Goal: Task Accomplishment & Management: Use online tool/utility

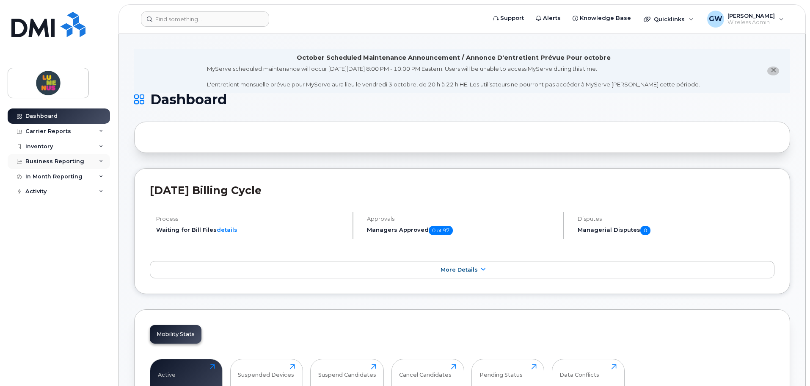
drag, startPoint x: 0, startPoint y: 0, endPoint x: 106, endPoint y: 163, distance: 194.0
drag, startPoint x: 106, startPoint y: 163, endPoint x: 177, endPoint y: 19, distance: 160.0
click at [177, 19] on input at bounding box center [205, 18] width 128 height 15
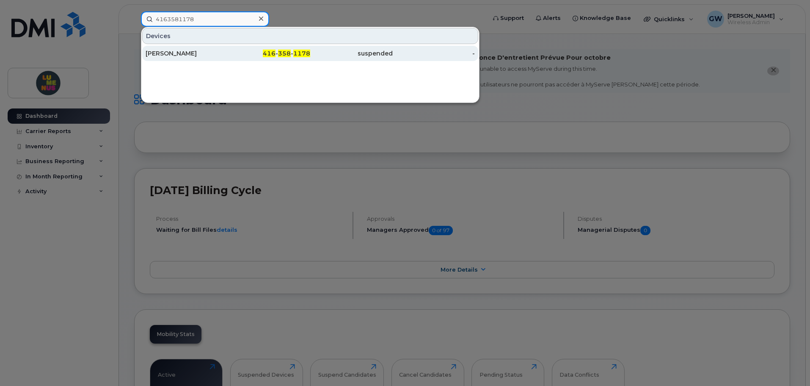
type input "4163581178"
click at [268, 54] on span "416" at bounding box center [269, 54] width 13 height 8
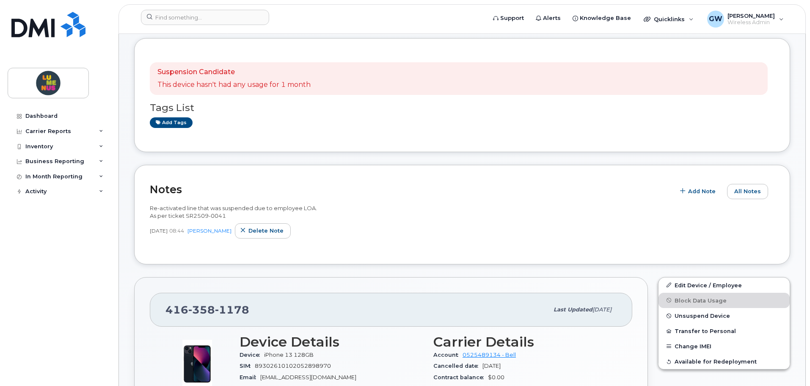
scroll to position [42, 0]
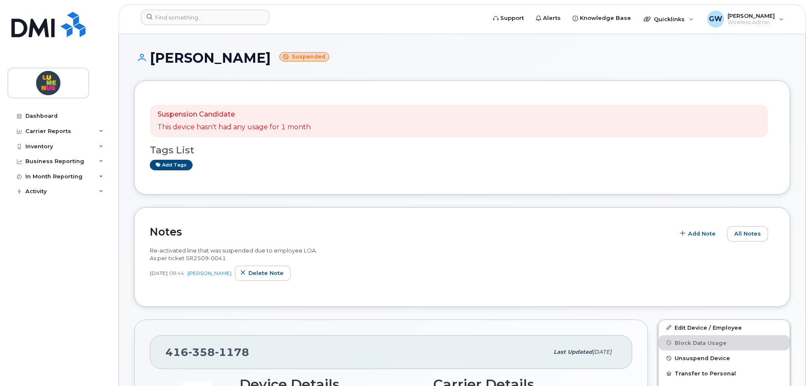
click at [368, 295] on div "Notes Add Note All Notes Re-activated line that was suspended due to employee L…" at bounding box center [462, 257] width 656 height 100
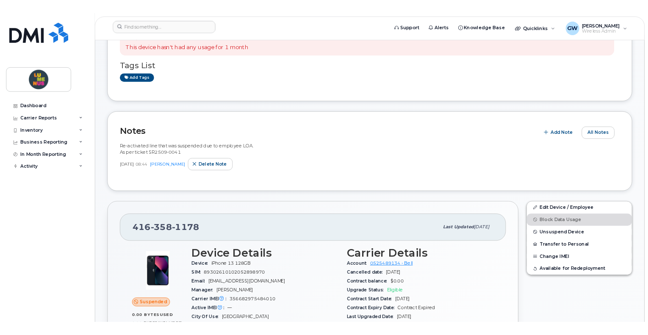
scroll to position [127, 0]
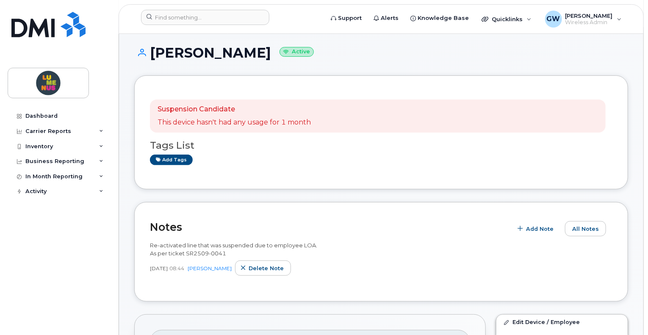
scroll to position [53, 0]
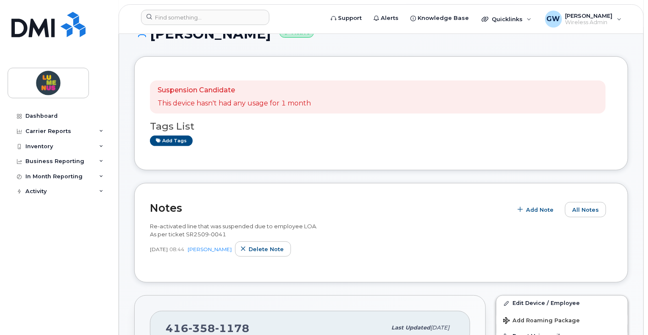
scroll to position [76, 0]
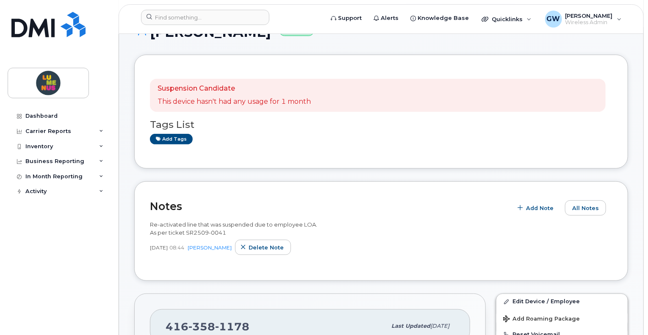
click at [293, 97] on p "This device hasn't had any usage for 1 month" at bounding box center [234, 102] width 153 height 10
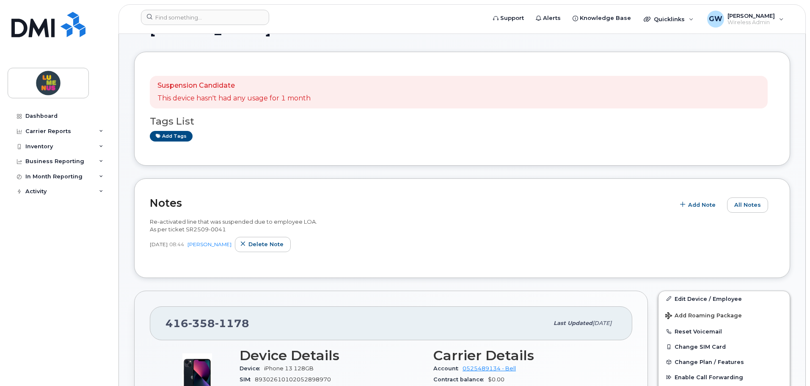
scroll to position [85, 0]
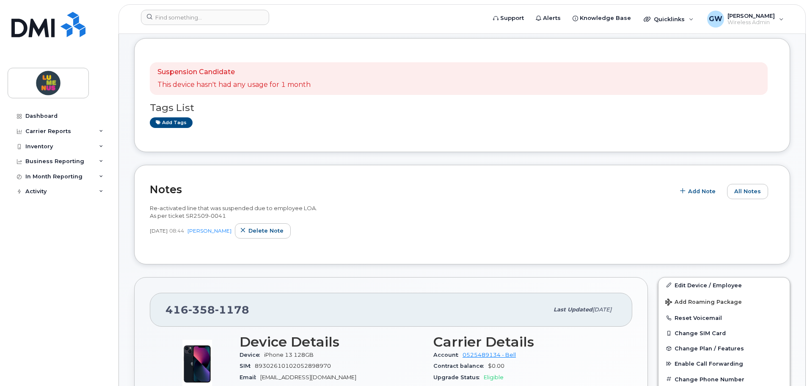
click at [204, 84] on p "This device hasn't had any usage for 1 month" at bounding box center [234, 85] width 153 height 10
click at [220, 85] on p "This device hasn't had any usage for 1 month" at bounding box center [234, 85] width 153 height 10
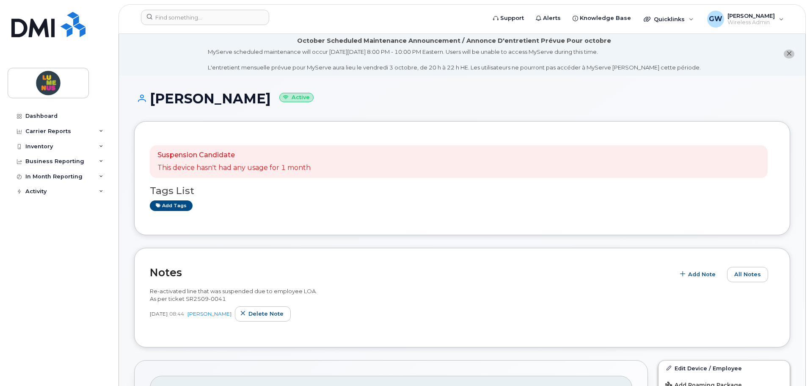
scroll to position [0, 0]
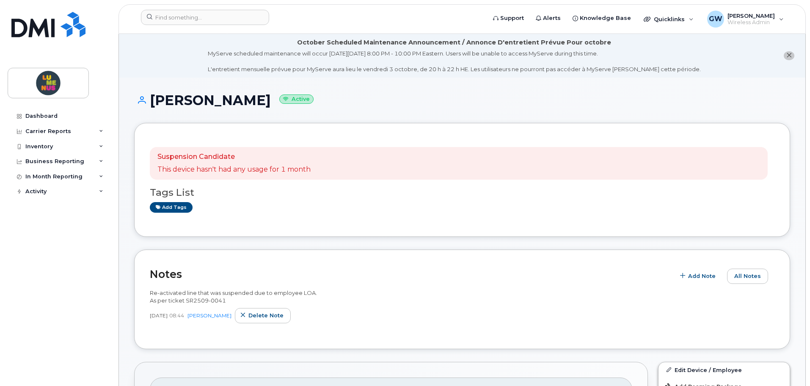
click at [279, 101] on small "Active" at bounding box center [296, 99] width 34 height 10
drag, startPoint x: 201, startPoint y: 99, endPoint x: 360, endPoint y: 95, distance: 159.3
click at [360, 95] on h1 "Hayley Turkel Active" at bounding box center [462, 100] width 656 height 15
click at [647, 55] on icon "close notification" at bounding box center [790, 56] width 6 height 6
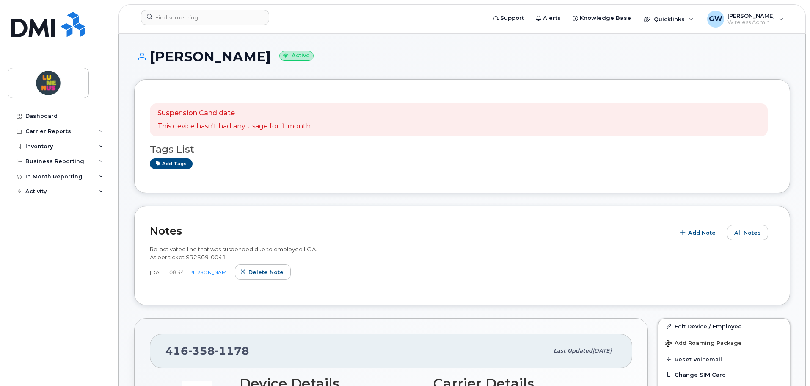
click at [114, 219] on div "Dashboard Carrier Reports Monthly Billing Data Daily Data Pooling Data Behavior…" at bounding box center [57, 193] width 115 height 386
click at [60, 149] on div "Inventory" at bounding box center [59, 146] width 102 height 15
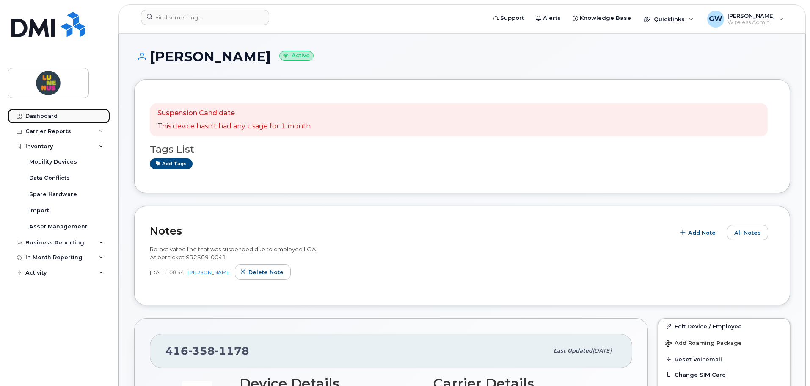
click at [62, 121] on link "Dashboard" at bounding box center [59, 115] width 102 height 15
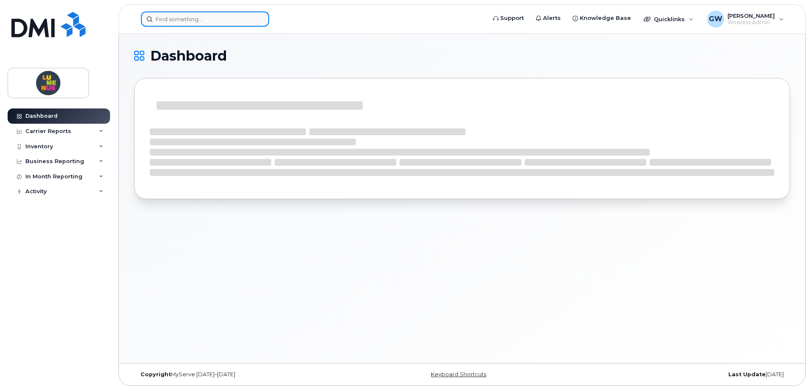
click at [183, 20] on input at bounding box center [205, 18] width 128 height 15
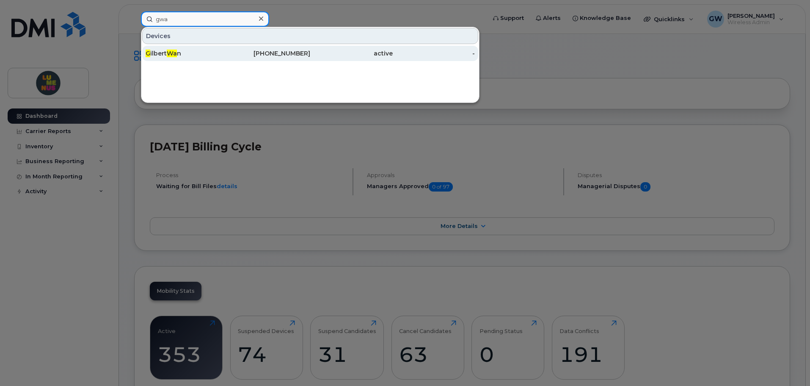
type input "gwa"
click at [182, 47] on div "G ilbert Wa n" at bounding box center [187, 53] width 83 height 15
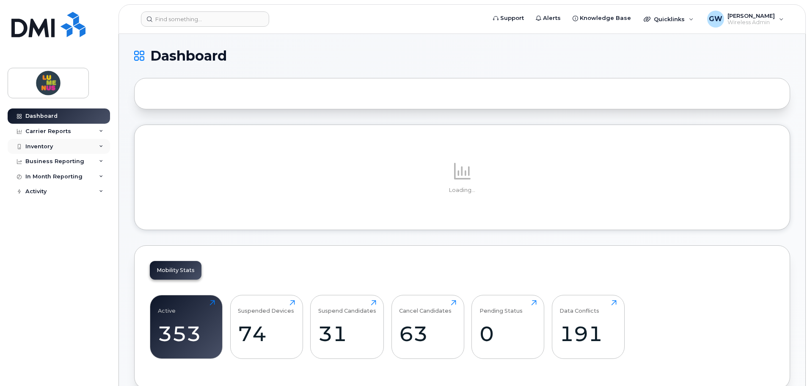
click at [97, 145] on div "Inventory" at bounding box center [59, 146] width 102 height 15
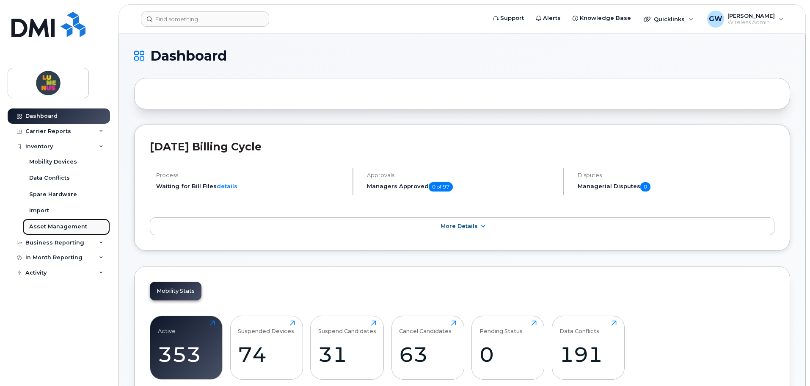
click at [60, 226] on div "Asset Management" at bounding box center [58, 227] width 58 height 8
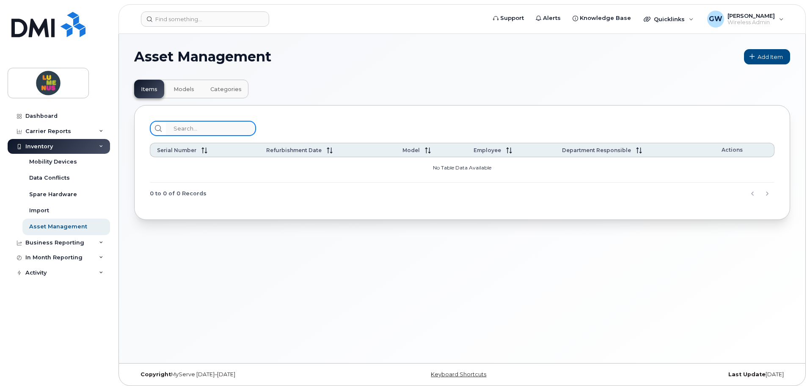
click at [174, 130] on input "search" at bounding box center [211, 128] width 90 height 15
type input "s"
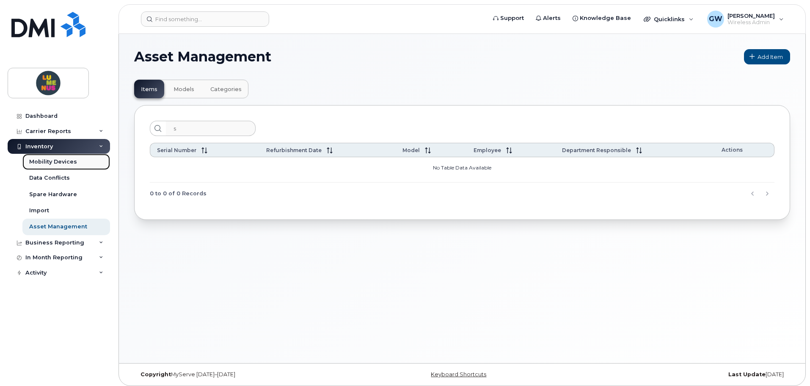
click at [69, 160] on div "Mobility Devices" at bounding box center [53, 162] width 48 height 8
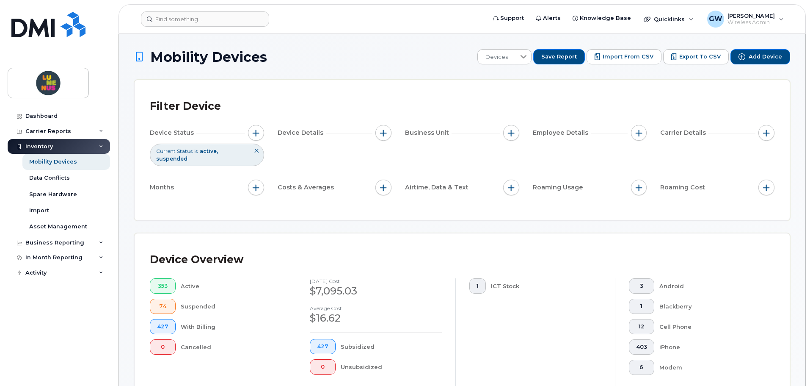
click at [212, 152] on span "active" at bounding box center [209, 151] width 18 height 6
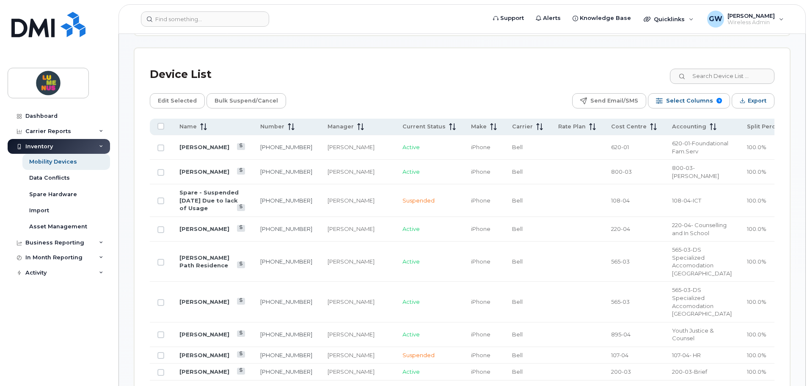
scroll to position [339, 0]
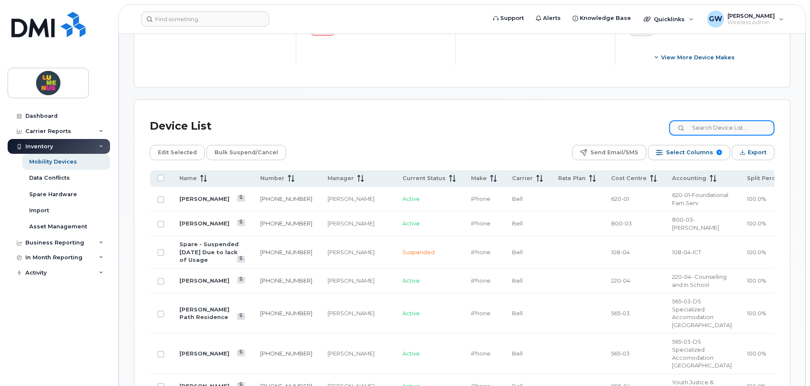
click at [705, 122] on input at bounding box center [721, 127] width 105 height 15
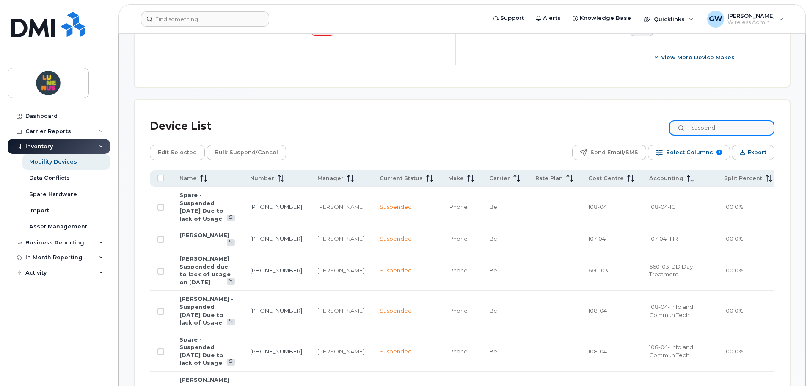
click at [728, 120] on input "suspend" at bounding box center [721, 127] width 105 height 15
click at [751, 122] on input "suspend" at bounding box center [721, 127] width 105 height 15
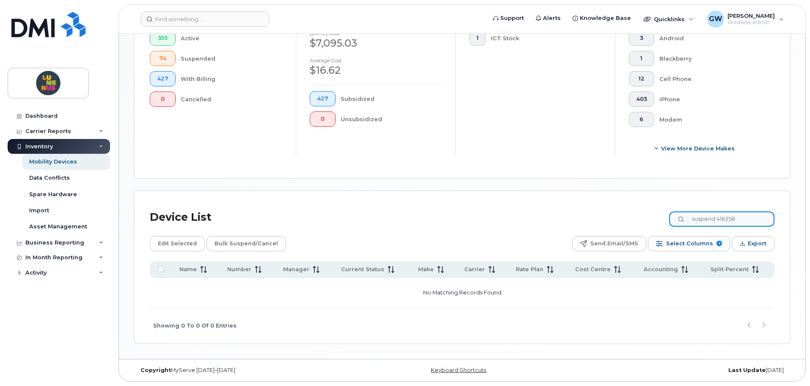
scroll to position [241, 0]
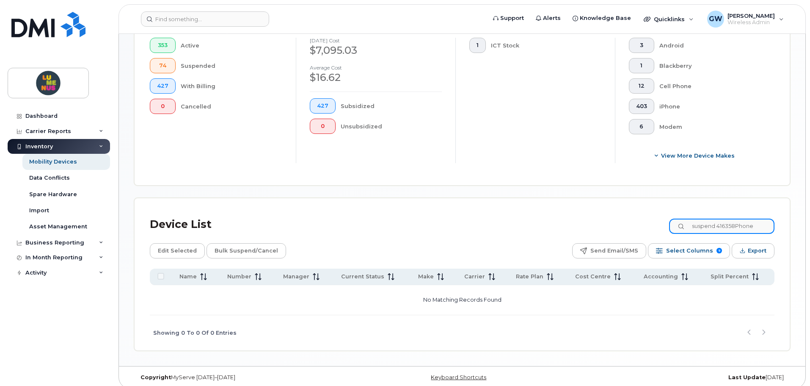
type input "suspend 416358Phone"
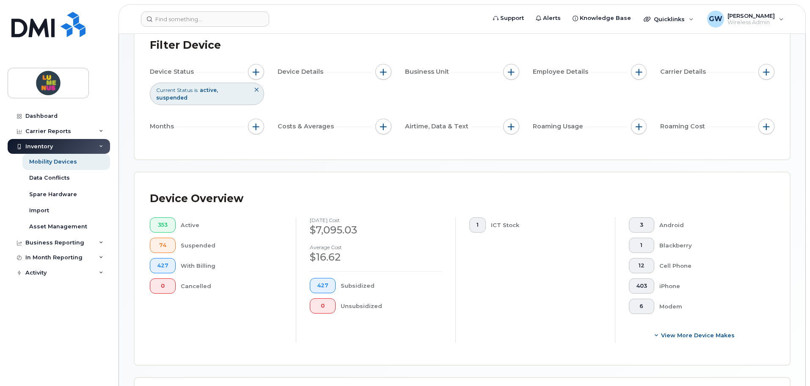
scroll to position [0, 0]
